Goal: Check status

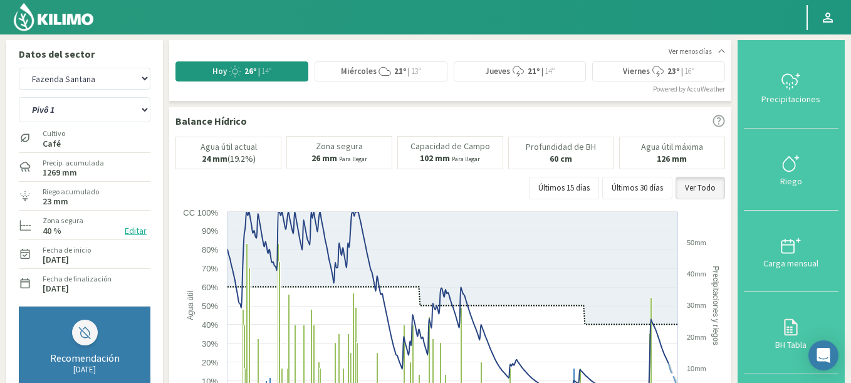
select select "5381: Object"
click at [19, 97] on select "Pivô 1 Pivô 2 Pivô 3 Pivô 4 Pivô 5 Talhao 4B Talhão Pedrão" at bounding box center [85, 109] width 132 height 25
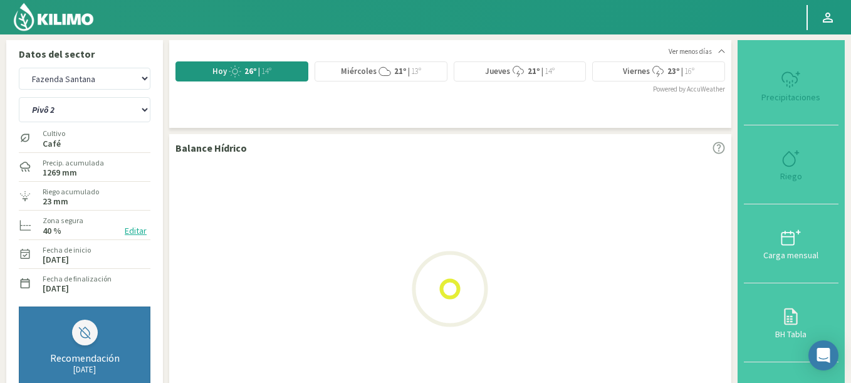
select select "125: Object"
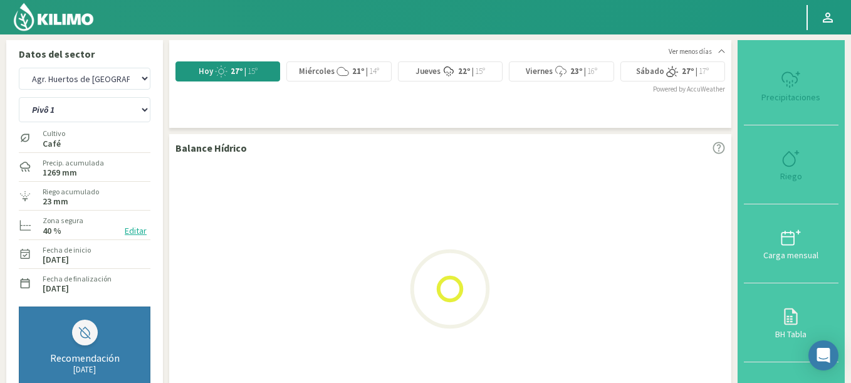
select select "5675: Object"
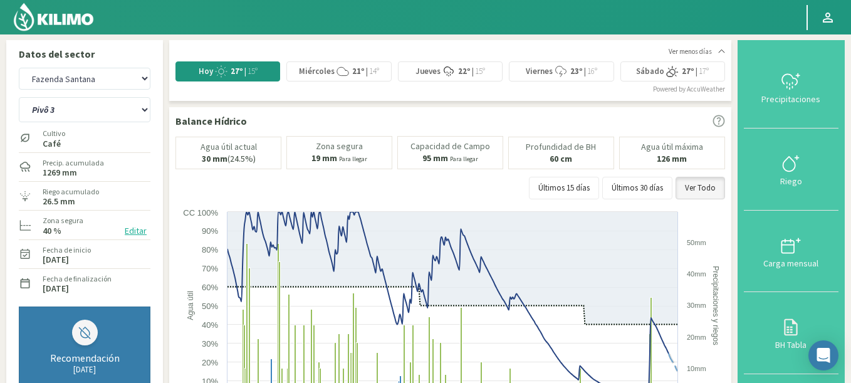
click at [19, 97] on select "Pivô 1 Pivô 2 Pivô 3 Pivô 4 Pivô 5 Talhao 4B Talhão Pedrão" at bounding box center [85, 109] width 132 height 25
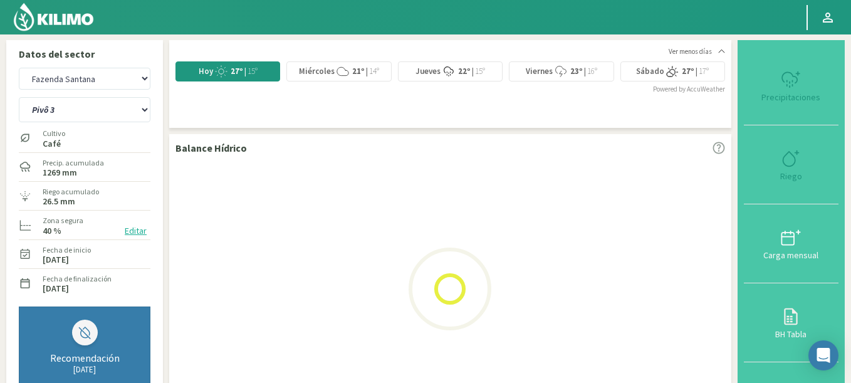
scroll to position [75, 0]
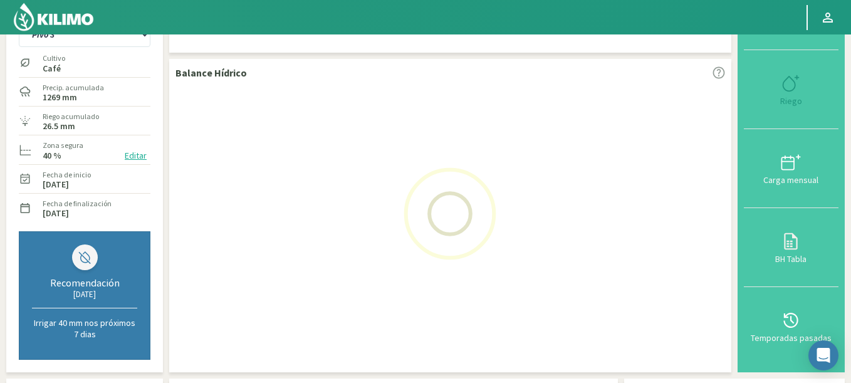
select select "133: Object"
select select "5969: Object"
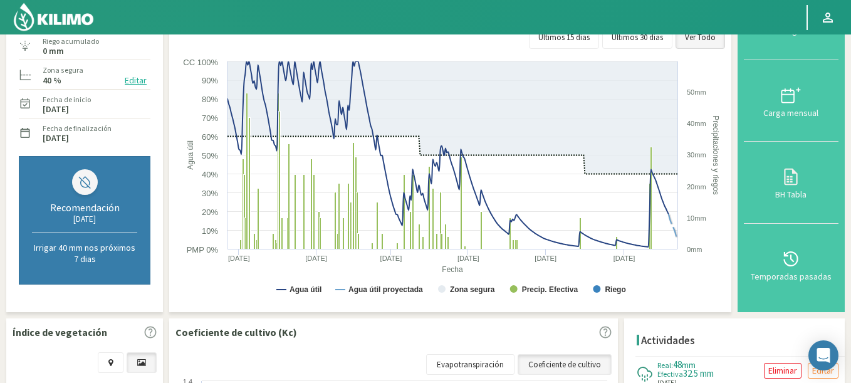
scroll to position [0, 0]
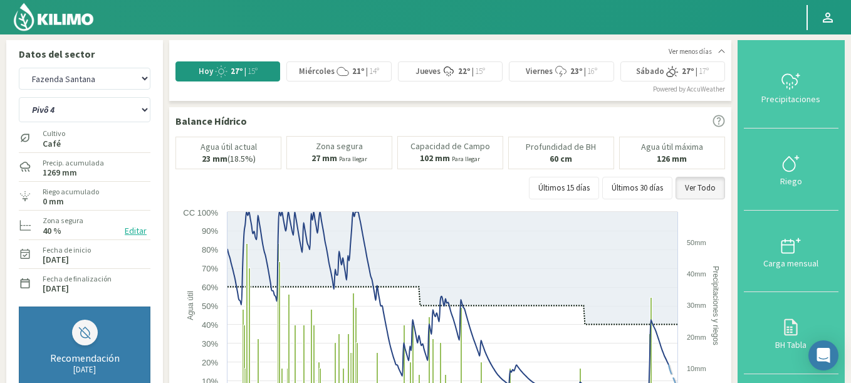
click at [19, 97] on select "Pivô 1 Pivô 2 Pivô 3 Pivô 4 Pivô 5 Talhao 4B Talhão Pedrão" at bounding box center [85, 109] width 132 height 25
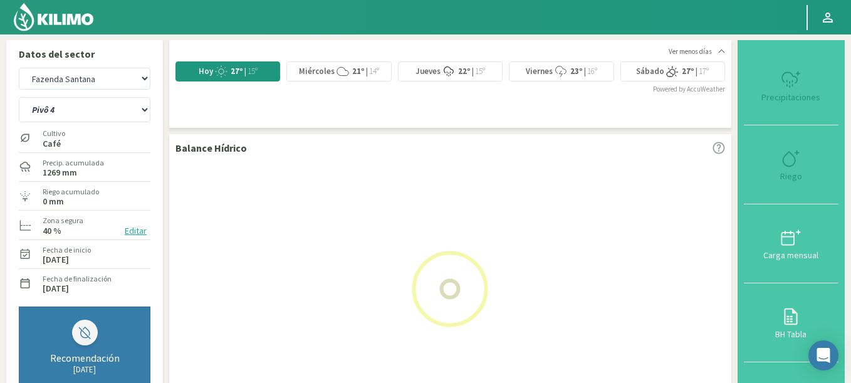
select select "141: Object"
select select "6263: Object"
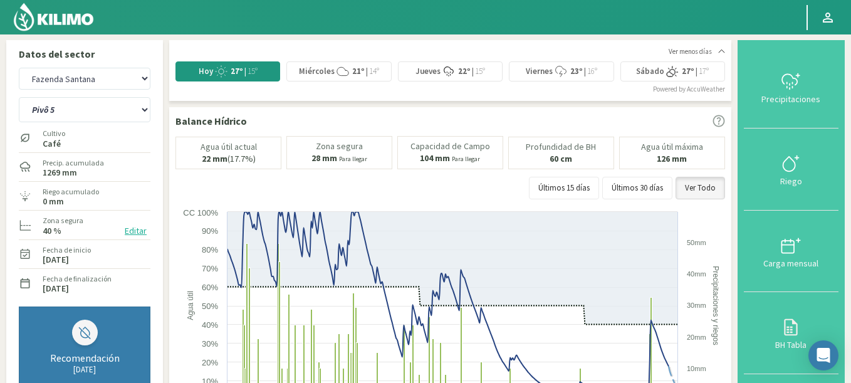
click at [19, 97] on select "Pivô 1 Pivô 2 Pivô 3 Pivô 4 Pivô 5 Talhao 4B Talhão Pedrão" at bounding box center [85, 109] width 132 height 25
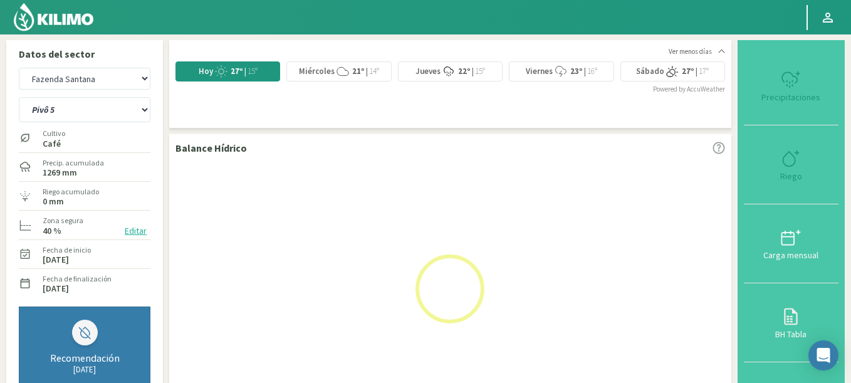
select select "149: Object"
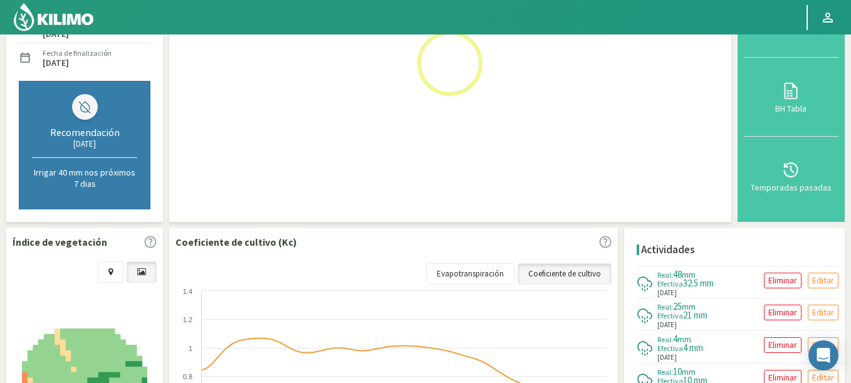
select select "6557: Object"
select select "157: Object"
